Goal: Task Accomplishment & Management: Use online tool/utility

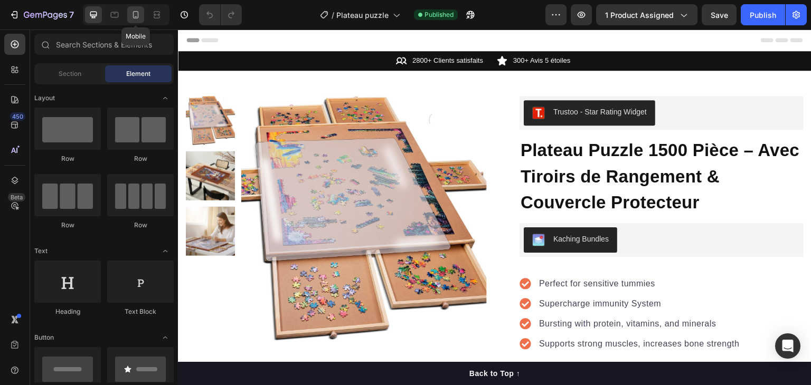
click at [141, 19] on div at bounding box center [135, 14] width 17 height 17
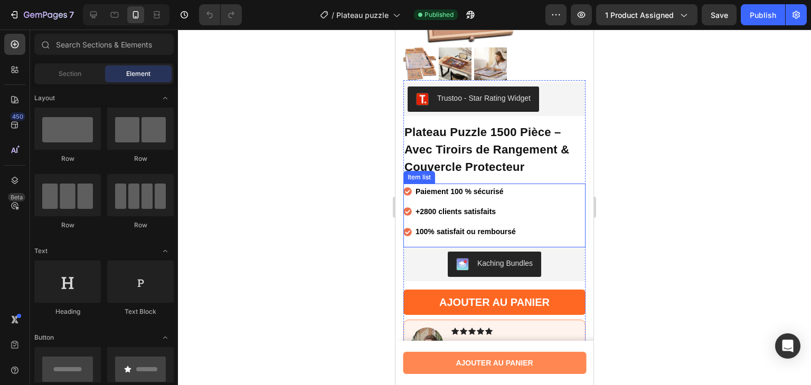
scroll to position [217, 0]
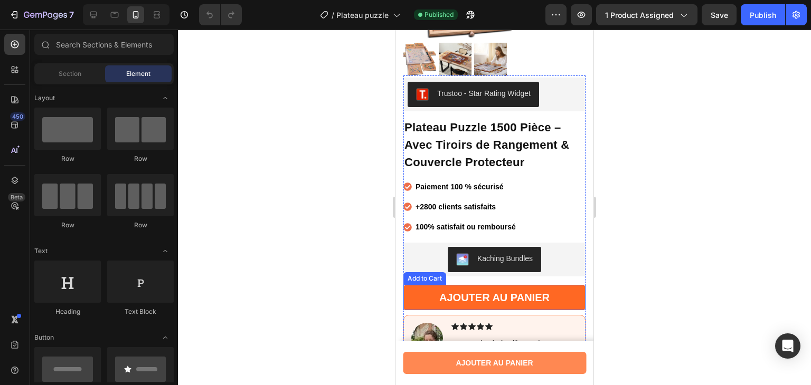
click at [417, 296] on button "Ajouter Au Panier" at bounding box center [494, 297] width 182 height 25
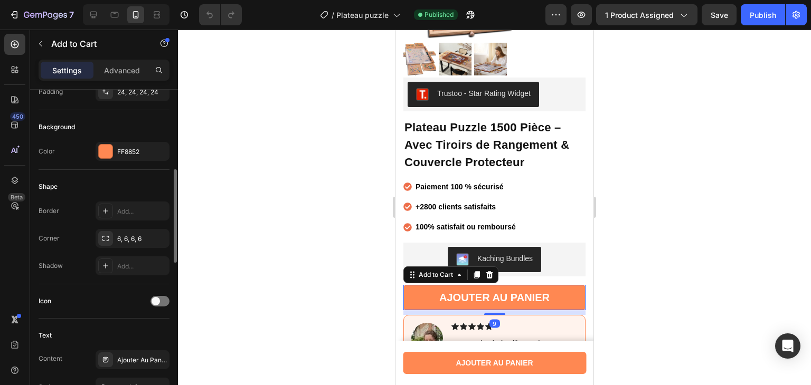
scroll to position [247, 0]
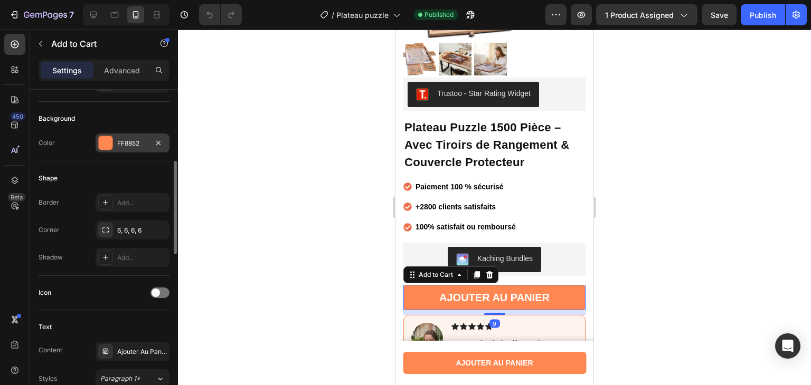
click at [116, 138] on div "FF8852" at bounding box center [133, 143] width 74 height 19
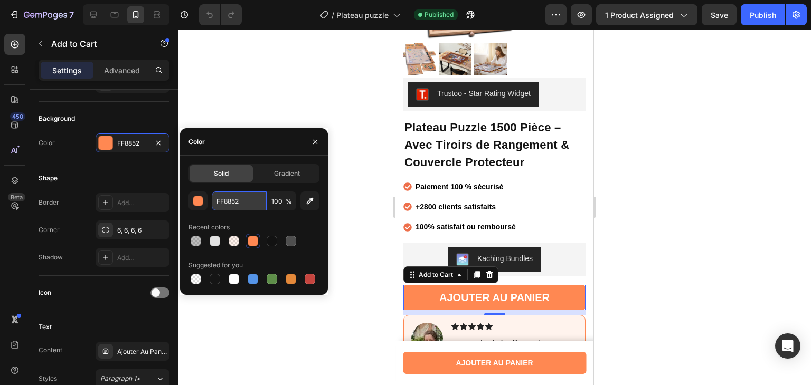
click at [226, 199] on input "FF8852" at bounding box center [239, 201] width 55 height 19
click at [202, 201] on div "button" at bounding box center [198, 201] width 11 height 11
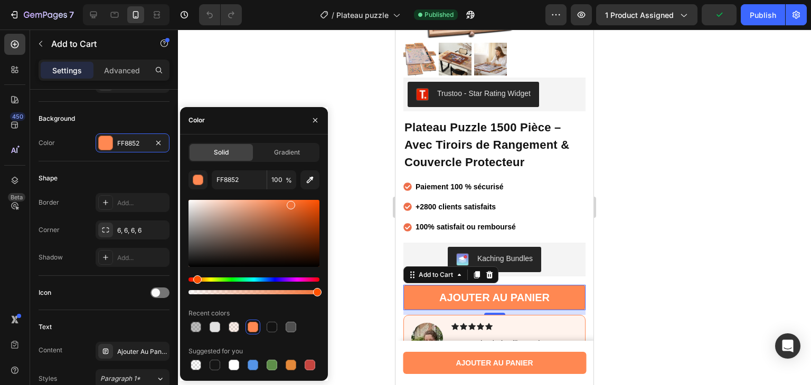
click at [289, 203] on div at bounding box center [253, 233] width 131 height 67
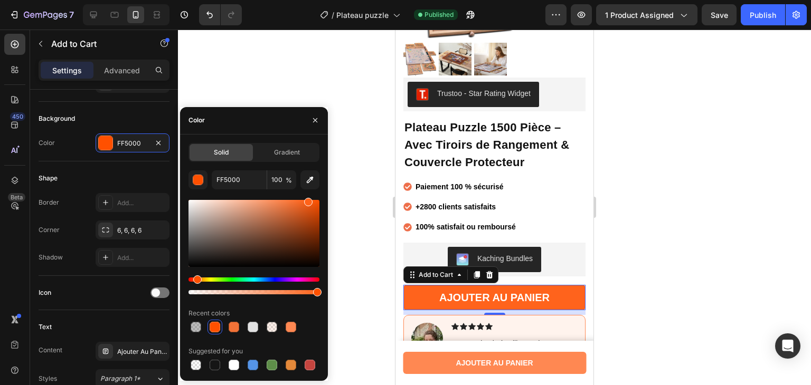
drag, startPoint x: 289, startPoint y: 203, endPoint x: 306, endPoint y: 191, distance: 20.8
click at [306, 191] on div "FF5000 100 % Recent colors Suggested for you" at bounding box center [253, 271] width 131 height 202
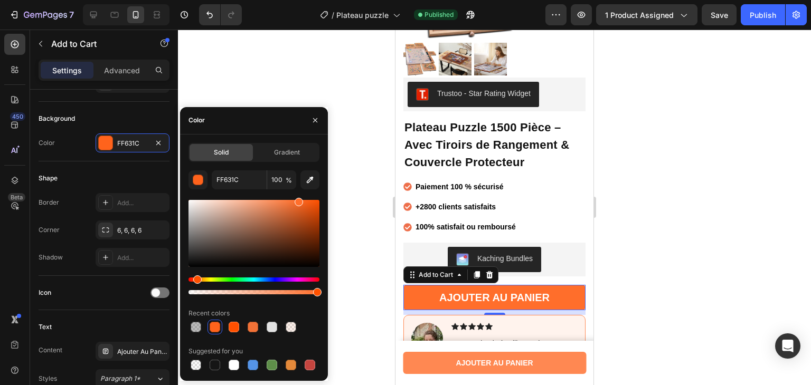
drag, startPoint x: 309, startPoint y: 200, endPoint x: 298, endPoint y: 198, distance: 11.7
click at [298, 198] on div at bounding box center [298, 202] width 8 height 8
type input "FF6E2B"
click at [239, 178] on input "FF6E2B" at bounding box center [239, 179] width 55 height 19
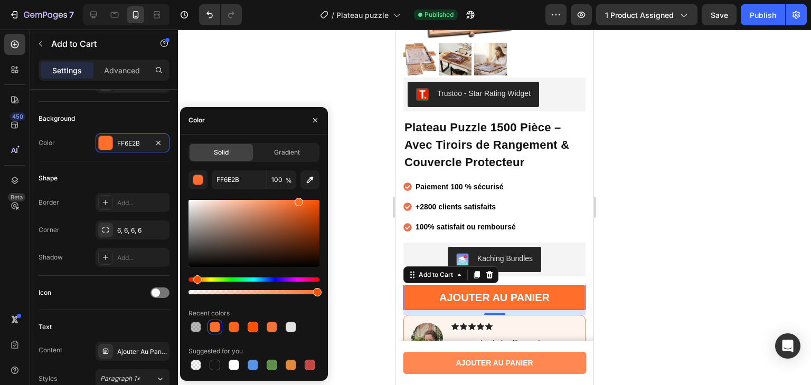
click at [236, 64] on div at bounding box center [494, 208] width 633 height 356
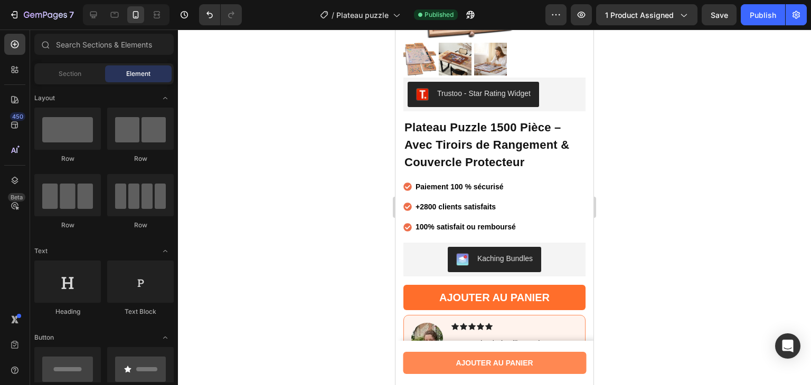
click at [63, 29] on div "7 Version history / Plateau puzzle Published Preview 1 product assigned Save Pu…" at bounding box center [405, 15] width 811 height 30
click at [54, 21] on div "7" at bounding box center [49, 14] width 50 height 13
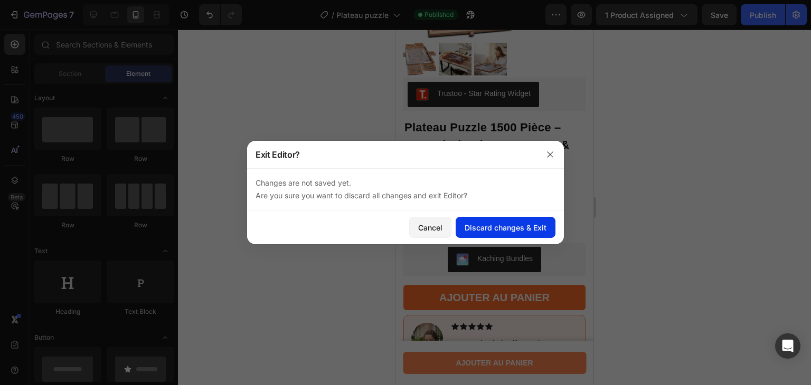
click at [481, 224] on div "Discard changes & Exit" at bounding box center [505, 227] width 82 height 11
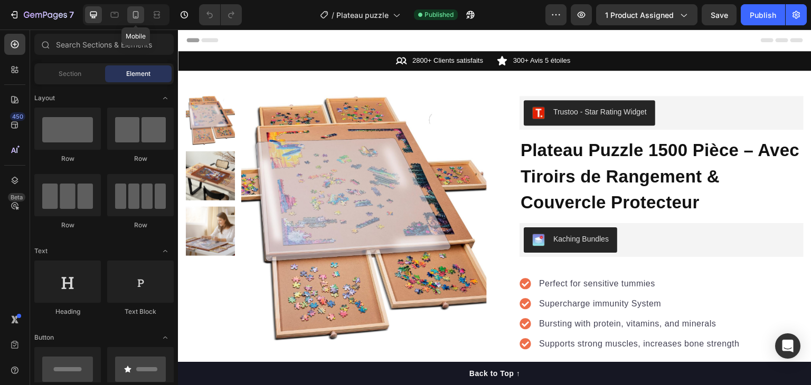
click at [135, 12] on icon at bounding box center [135, 14] width 11 height 11
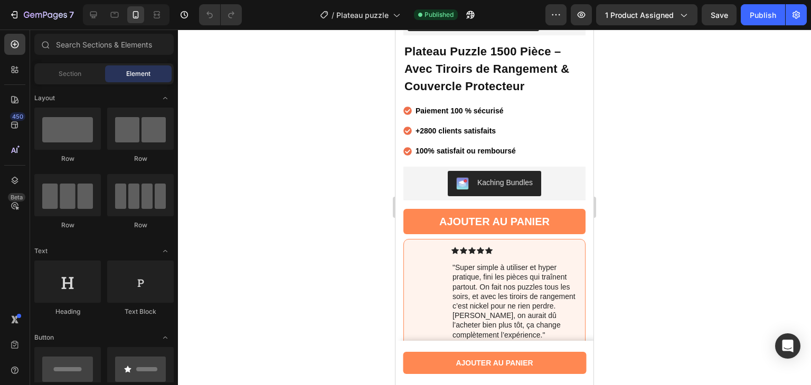
scroll to position [335, 0]
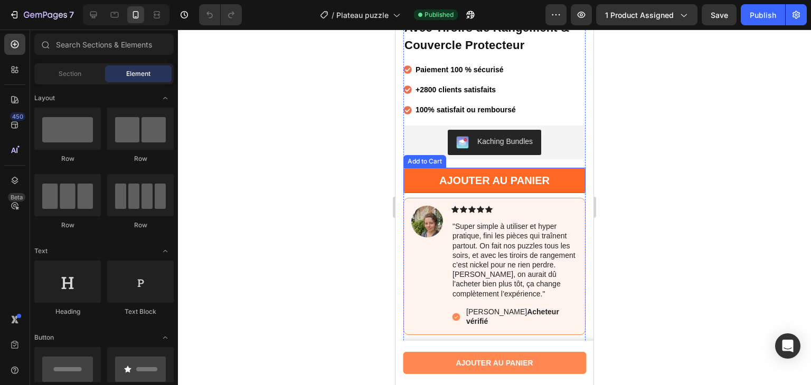
click at [418, 172] on button "Ajouter Au Panier" at bounding box center [494, 180] width 182 height 25
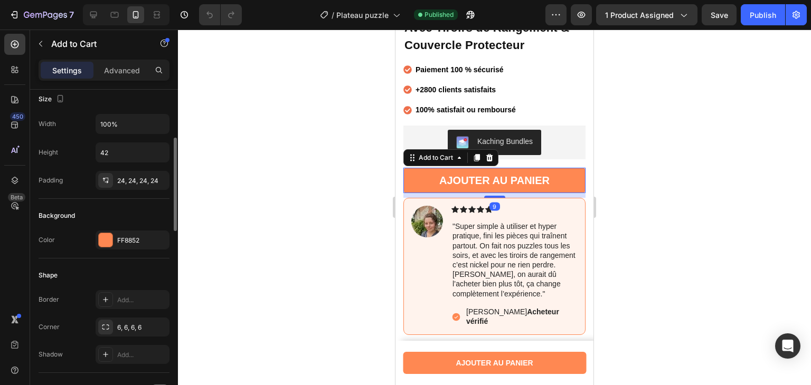
scroll to position [154, 0]
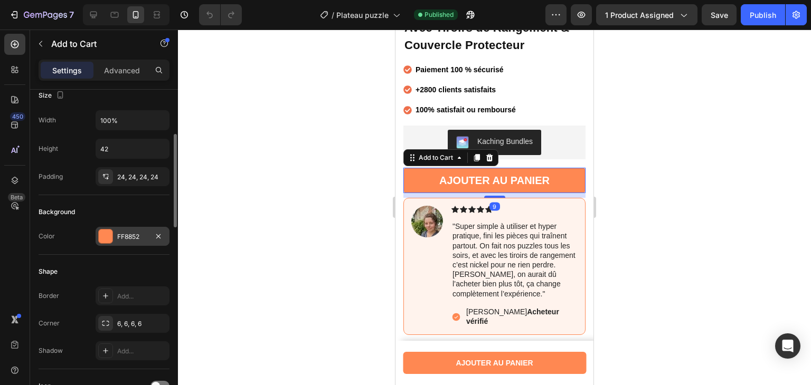
click at [116, 227] on div "FF8852" at bounding box center [133, 236] width 74 height 19
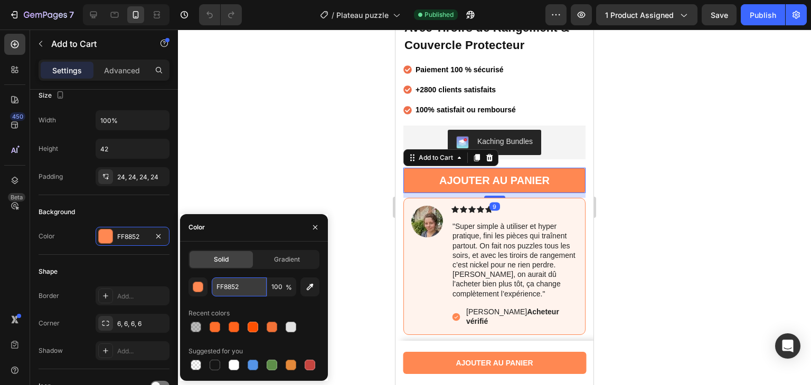
click at [241, 286] on input "FF8852" at bounding box center [239, 287] width 55 height 19
